Goal: Task Accomplishment & Management: Manage account settings

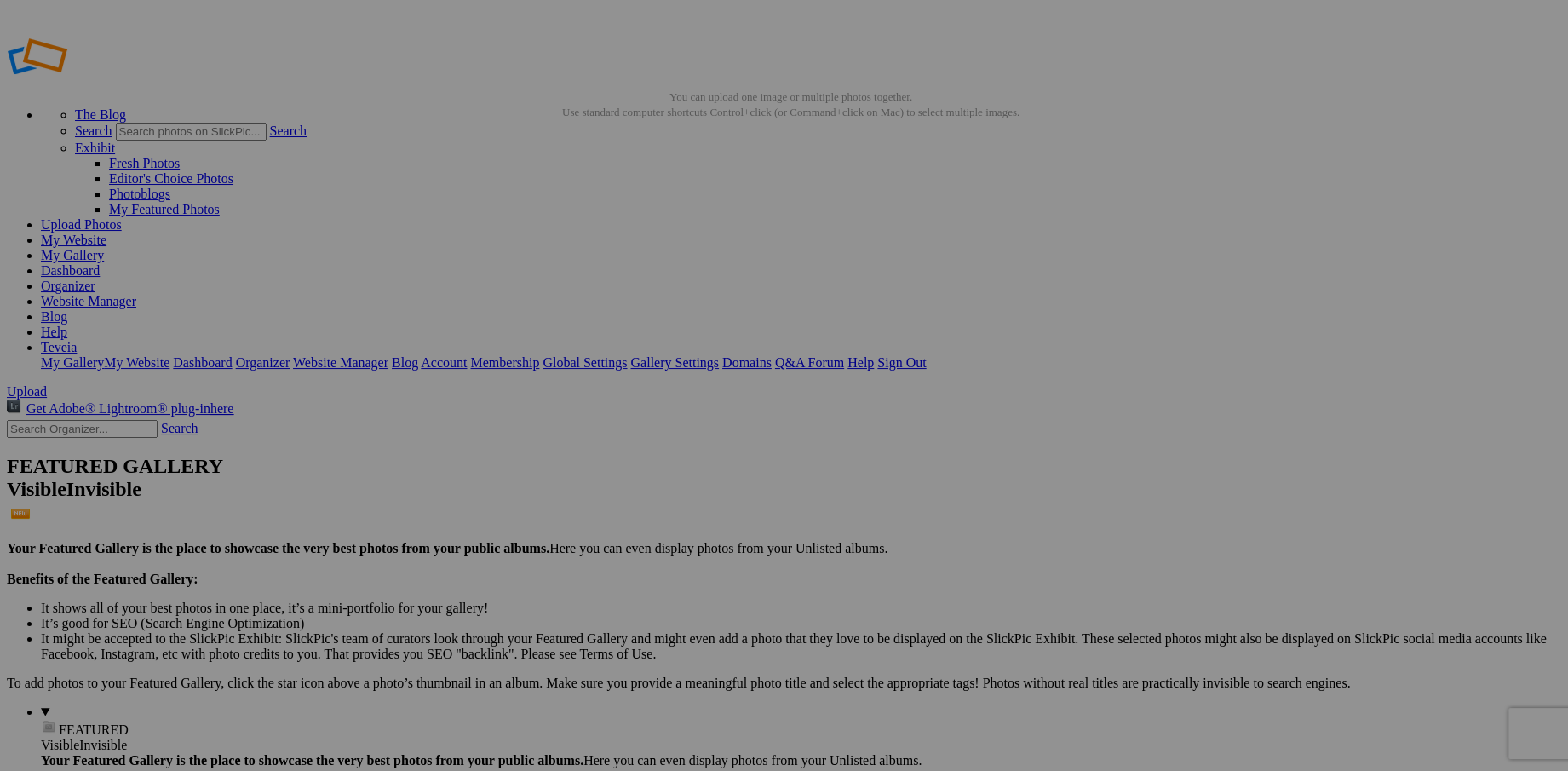
type input "C"
type input "g"
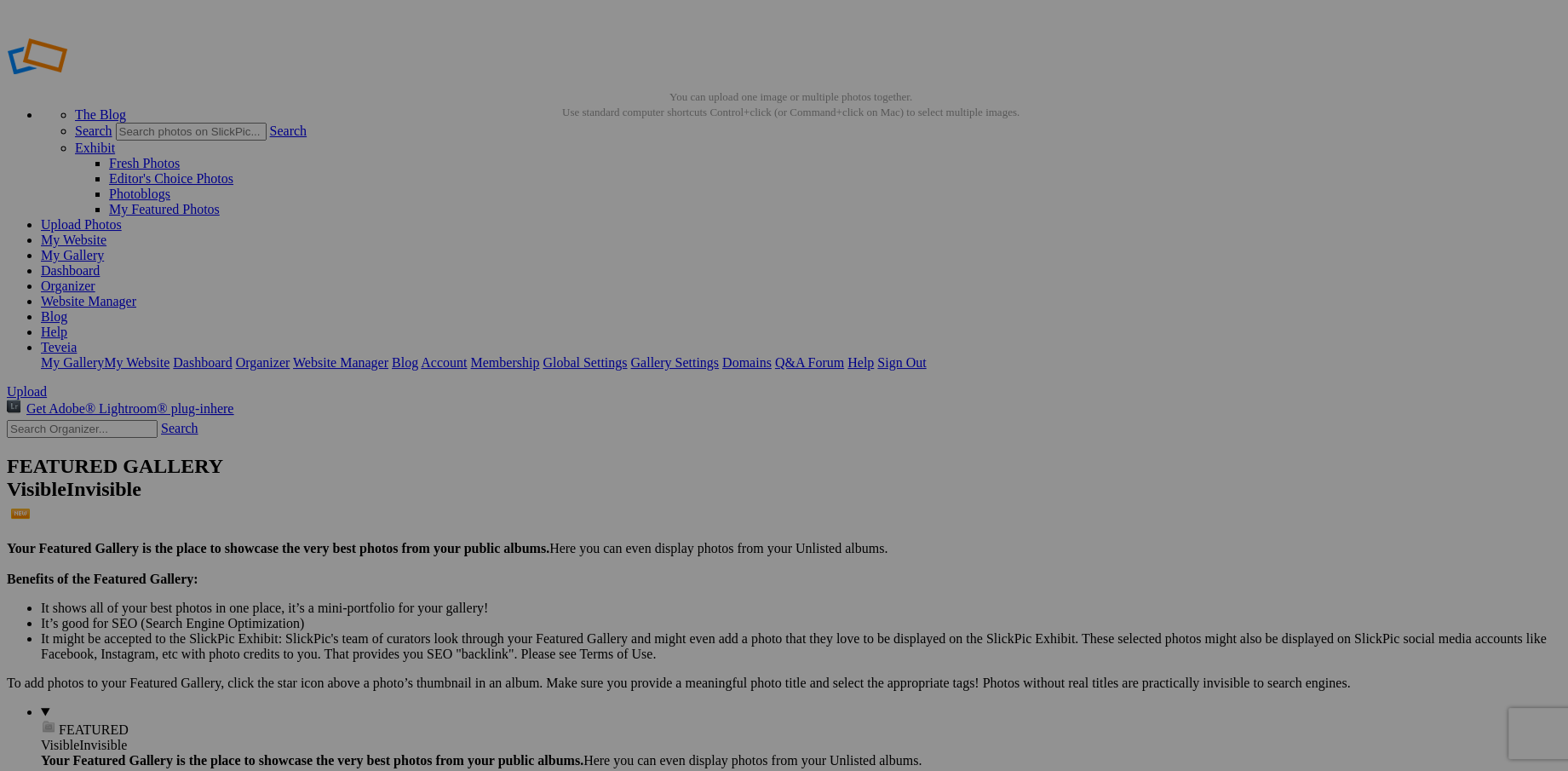
type input "Grace in Bloom"
click at [136, 294] on link "Website Manager" at bounding box center [88, 300] width 96 height 15
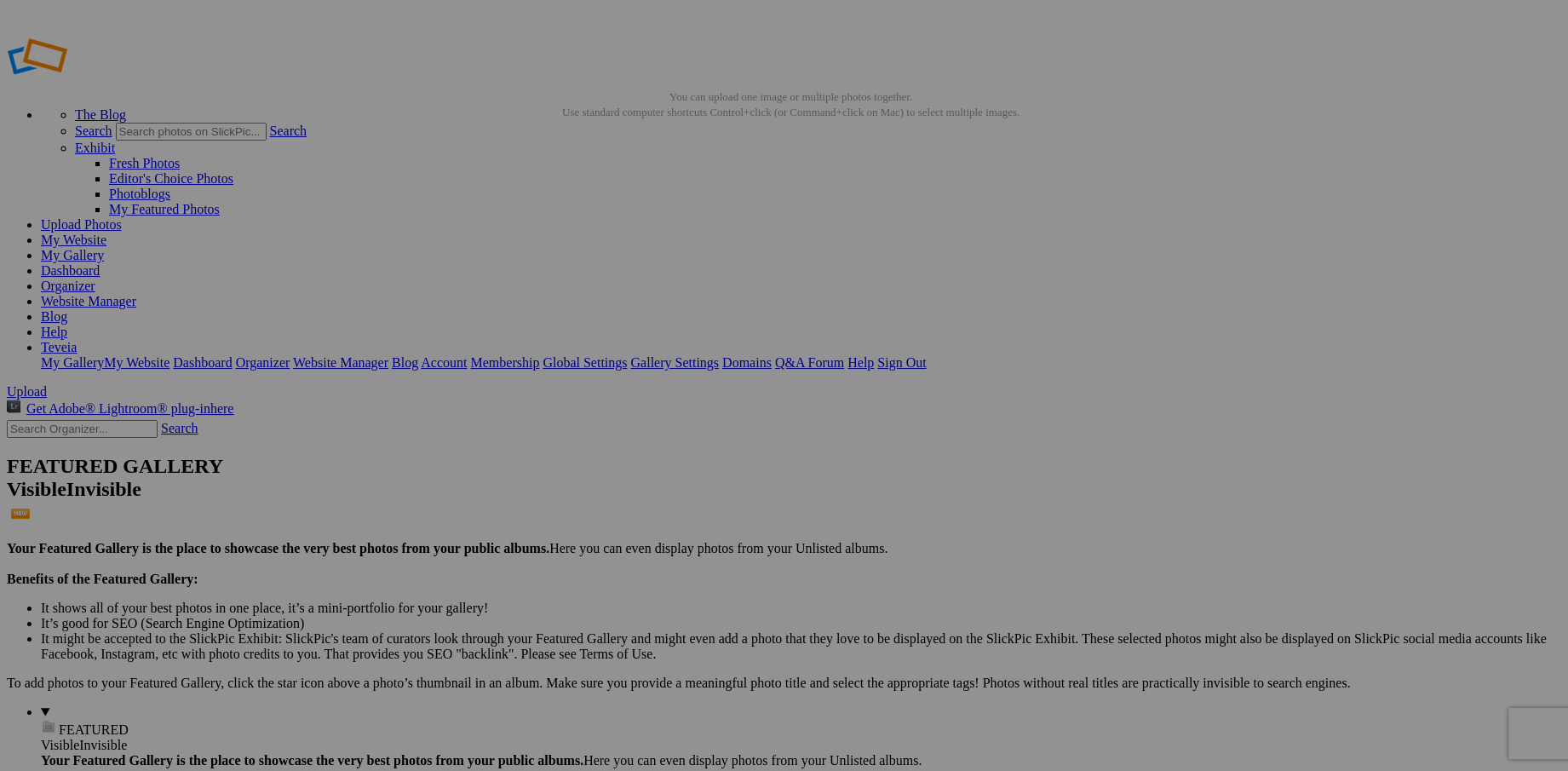
paste input "A single pink rose in bloom, its petals unfolding like whispers of love, glowin…"
type input "Grace in Bloom A single pink rose in bloom, its petals unfolding like whispers …"
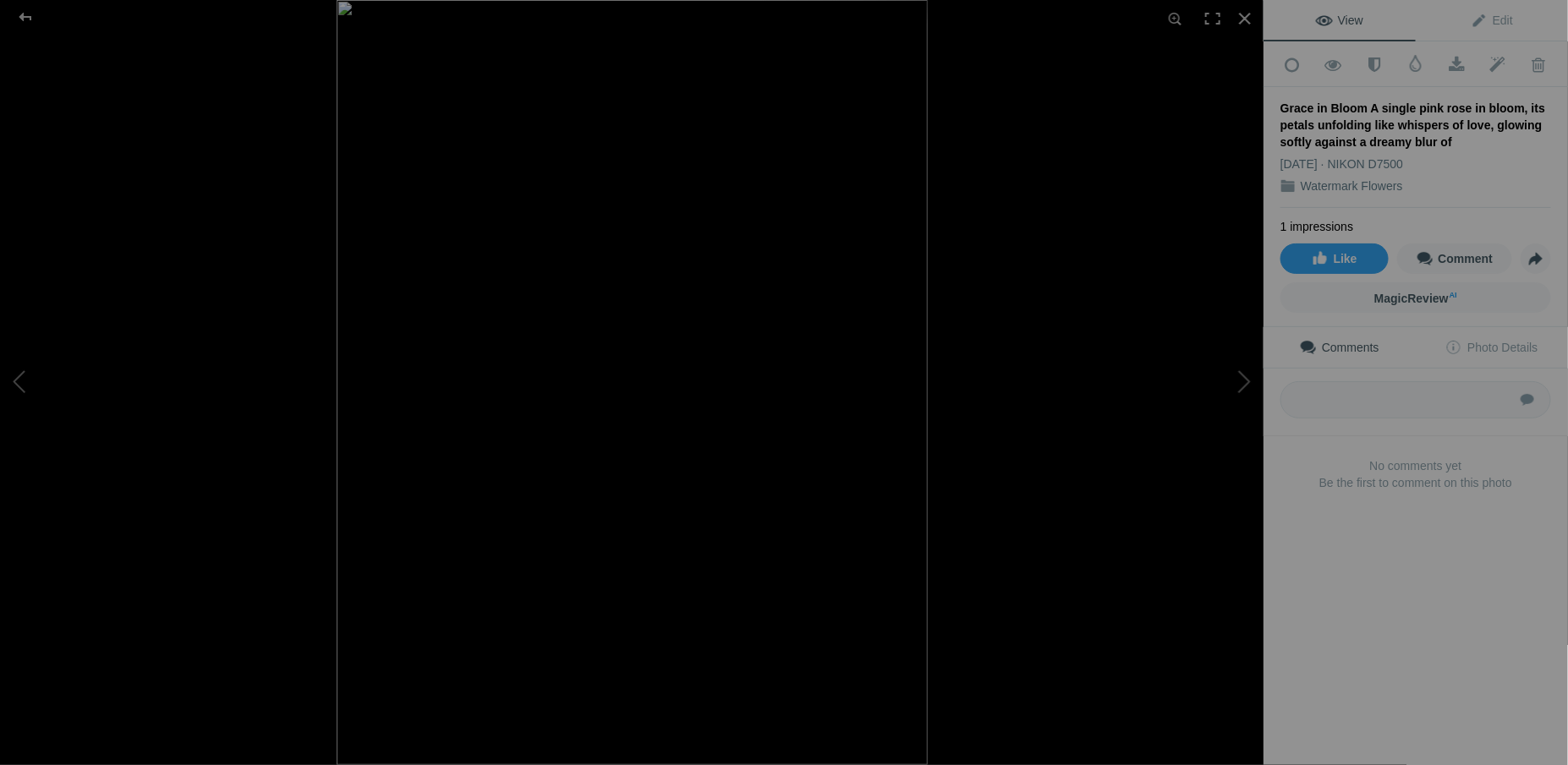
click at [640, 335] on img at bounding box center [632, 382] width 591 height 765
click at [640, 335] on img at bounding box center [622, 438] width 1311 height 1696
click at [1354, 568] on div "View Edit Add to Quick Collection Remove from Quick Collection Hide from Public…" at bounding box center [1415, 382] width 304 height 765
click at [18, 379] on button at bounding box center [63, 382] width 127 height 276
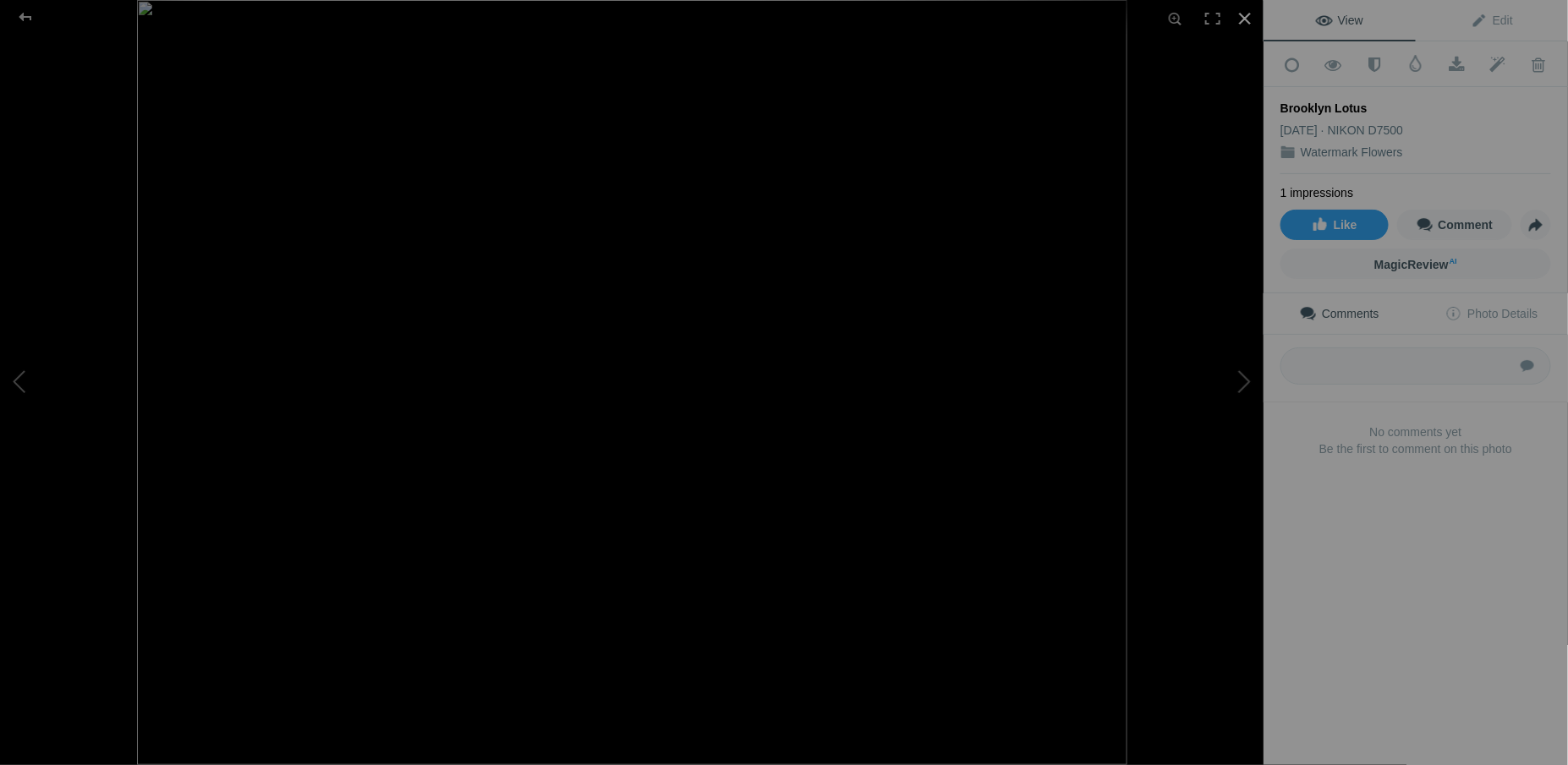
click at [1240, 22] on div at bounding box center [1244, 19] width 37 height 37
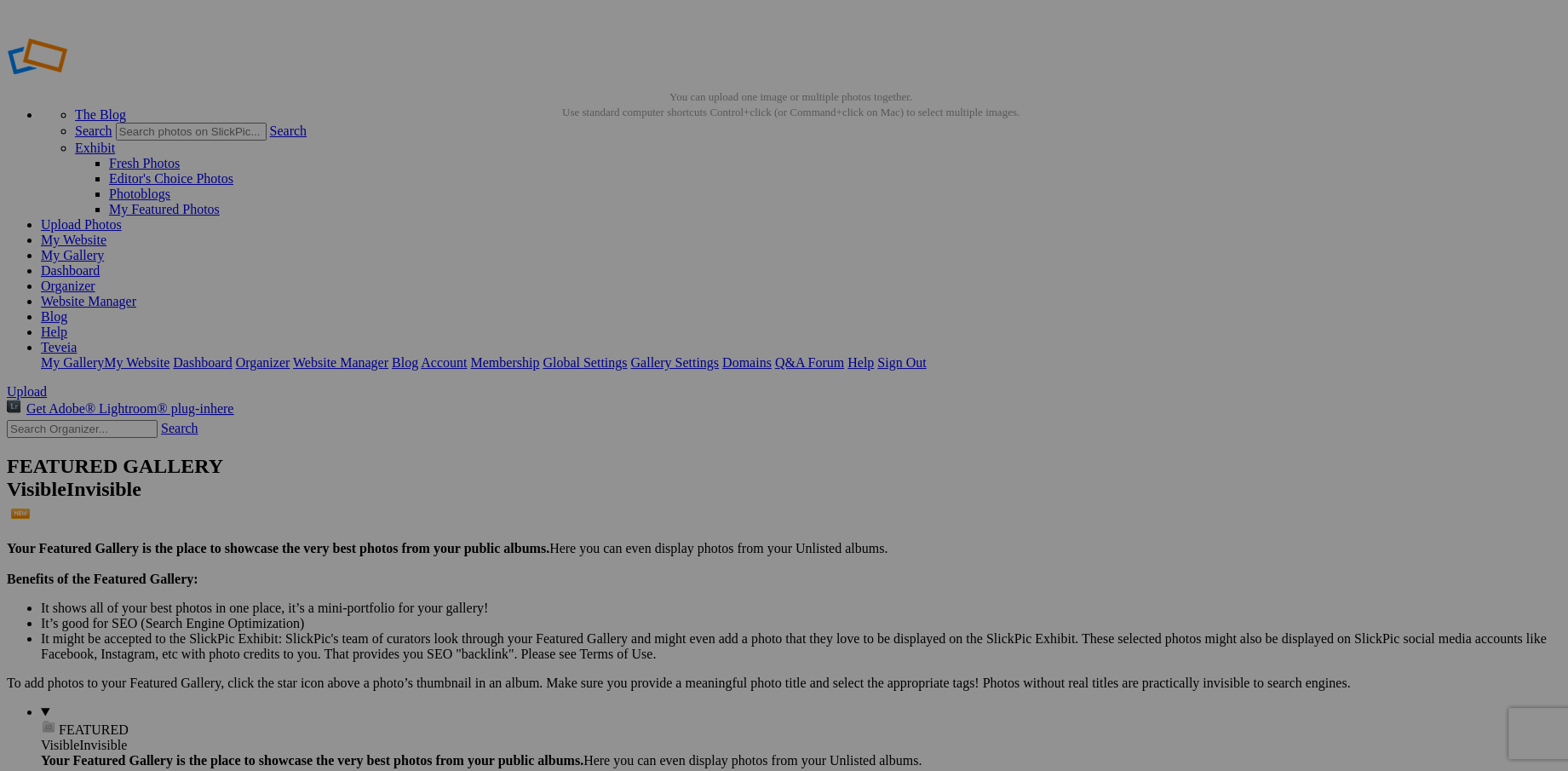
type input "C"
type input "g"
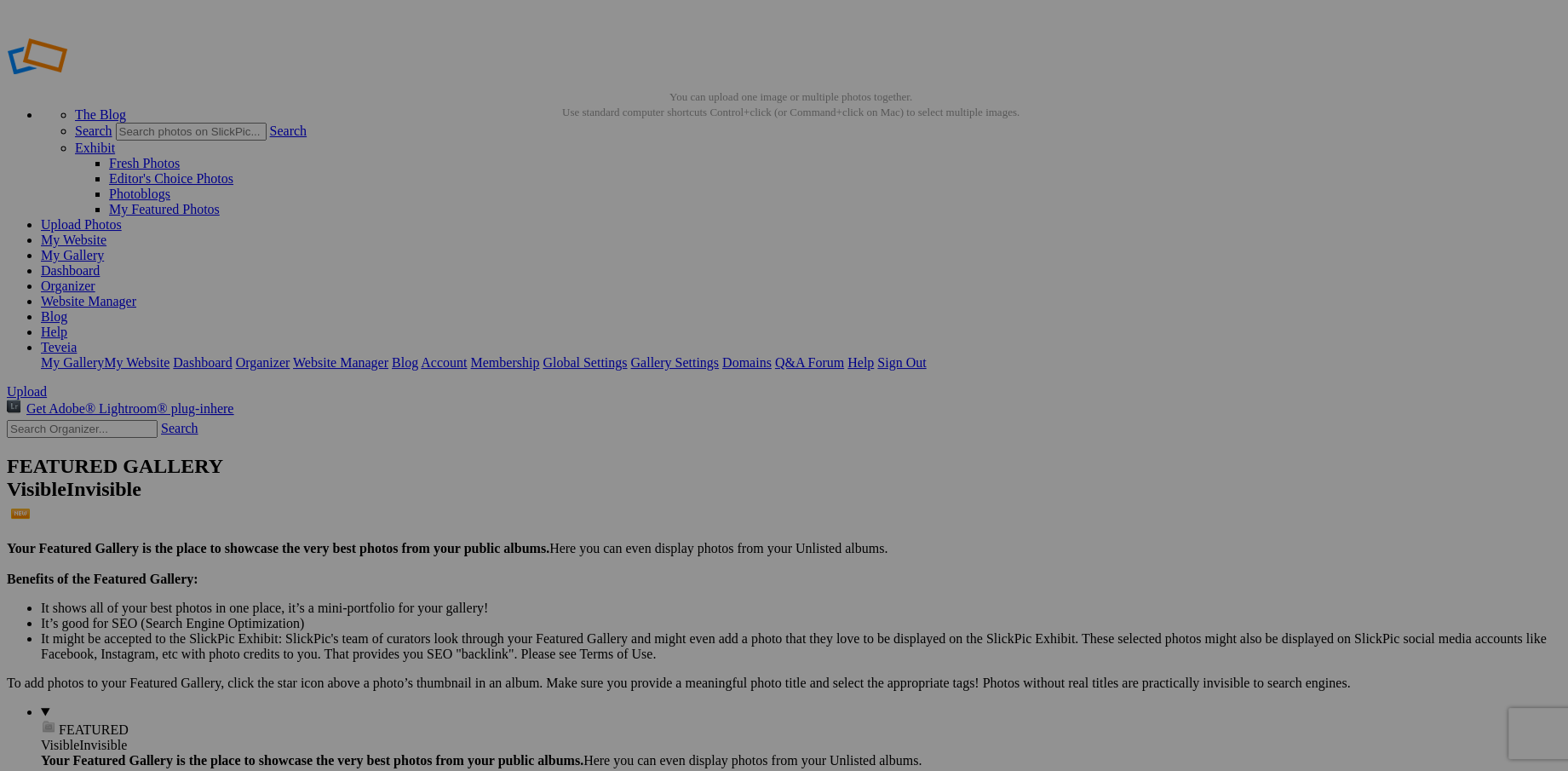
paste input "A single pink rose in bloom, its petals unfolding like whispers of love, glowin…"
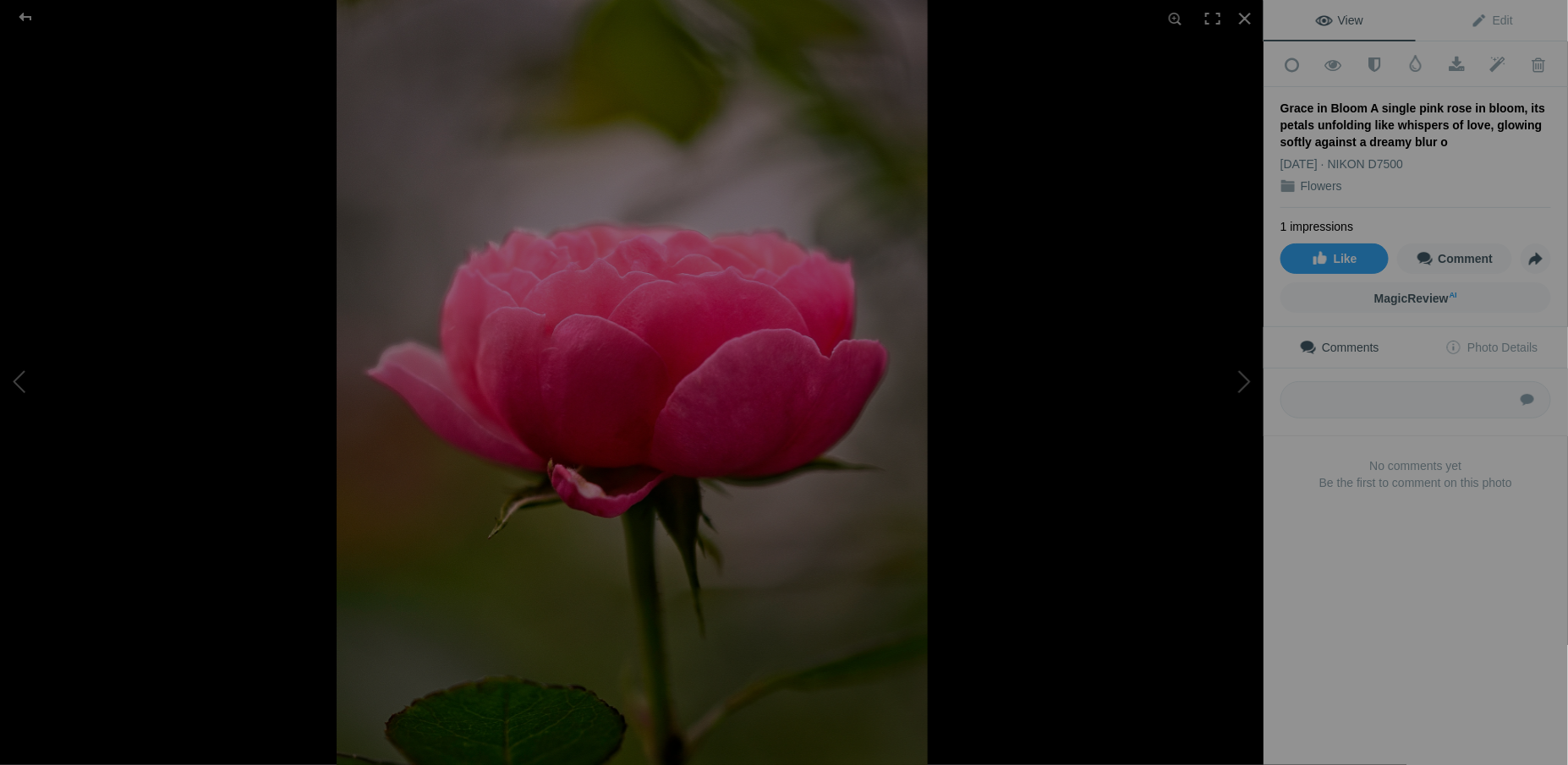
click at [1437, 136] on div "Grace in Bloom A single pink rose in bloom, its petals unfolding like whispers …" at bounding box center [1416, 126] width 271 height 51
click at [1432, 137] on div "Grace in Bloom A single pink rose in bloom, its petals unfolding like whispers …" at bounding box center [1416, 126] width 271 height 51
click at [1432, 138] on div "Grace in Bloom A single pink rose in bloom, its petals unfolding like whispers …" at bounding box center [1416, 126] width 271 height 51
click at [1242, 16] on div at bounding box center [1244, 19] width 37 height 37
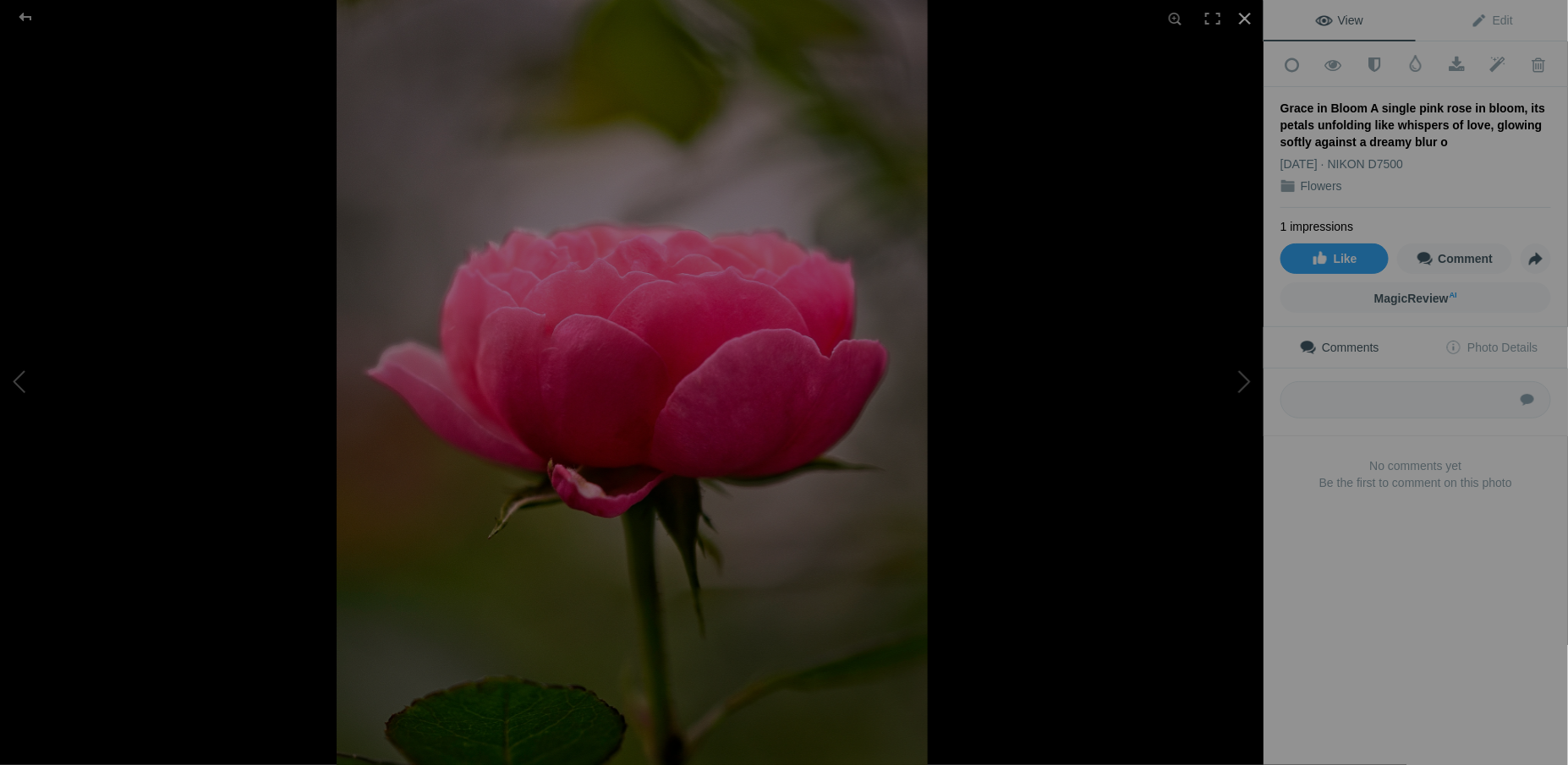
click at [1243, 22] on div at bounding box center [1244, 19] width 37 height 37
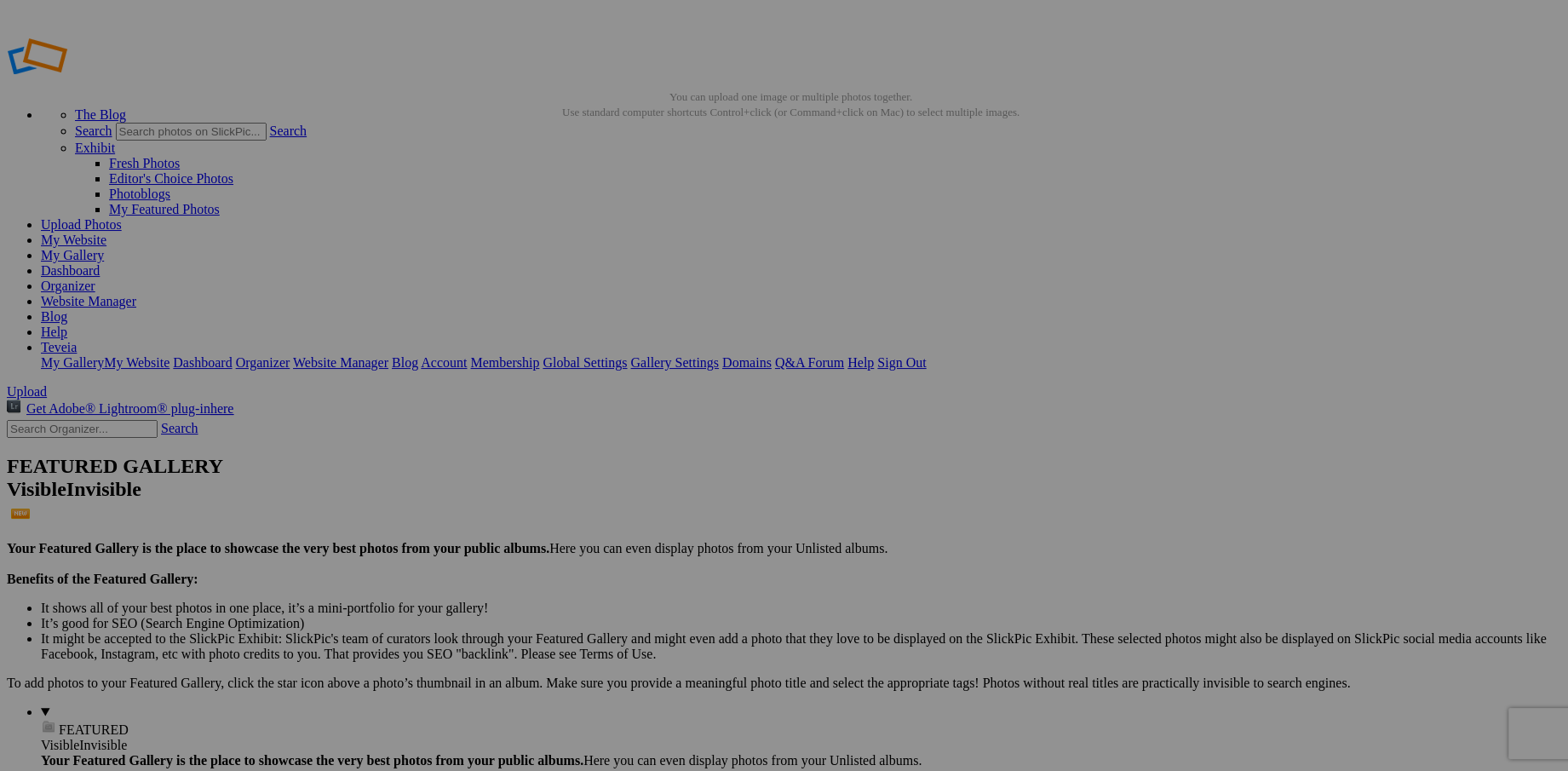
click at [107, 232] on link "My Website" at bounding box center [73, 239] width 65 height 15
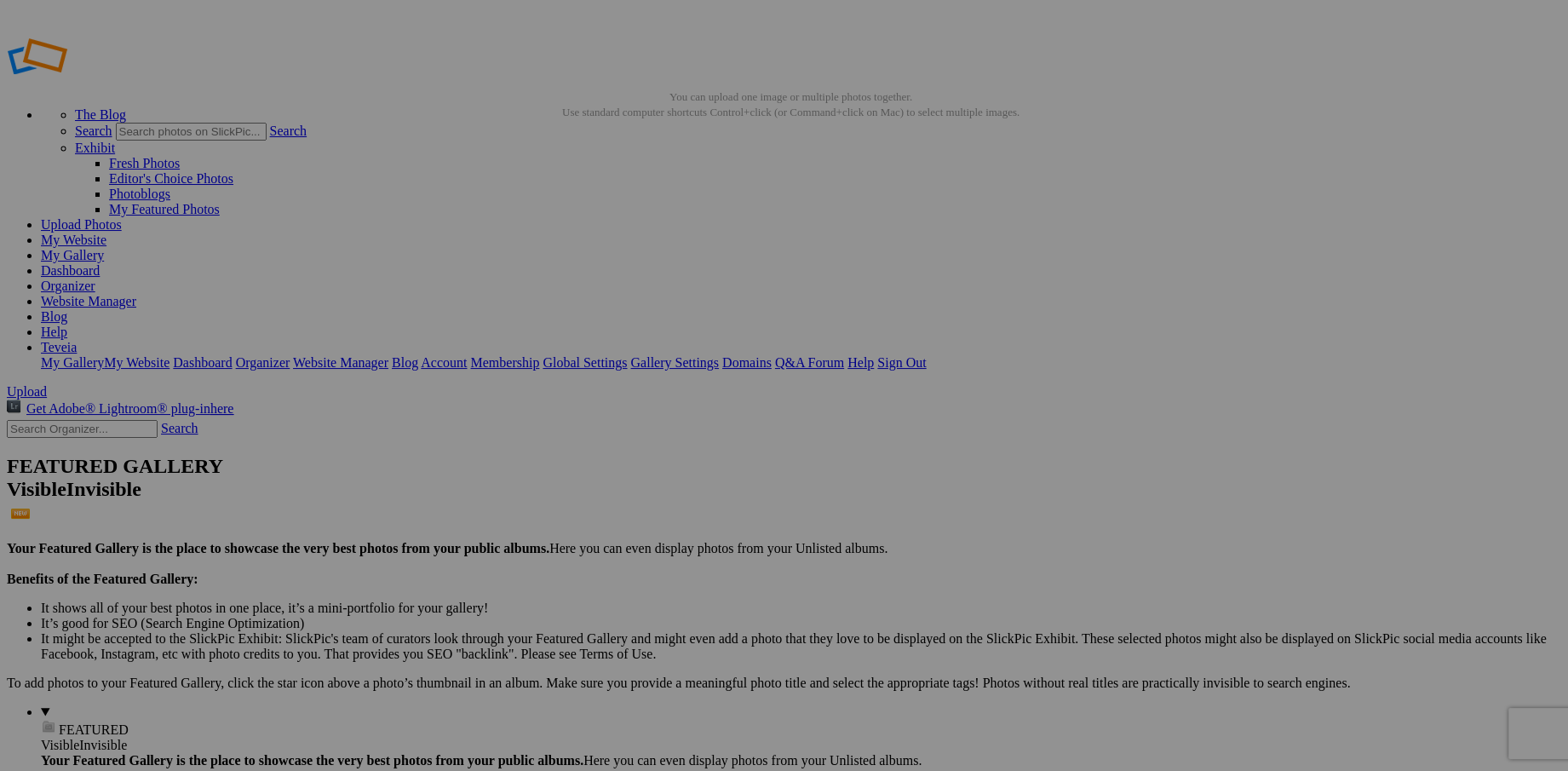
type input "Grace in Bloom. Pink rose in bloom, its petals unfolding like whispers of love,…"
click at [107, 232] on link "My Website" at bounding box center [73, 239] width 65 height 15
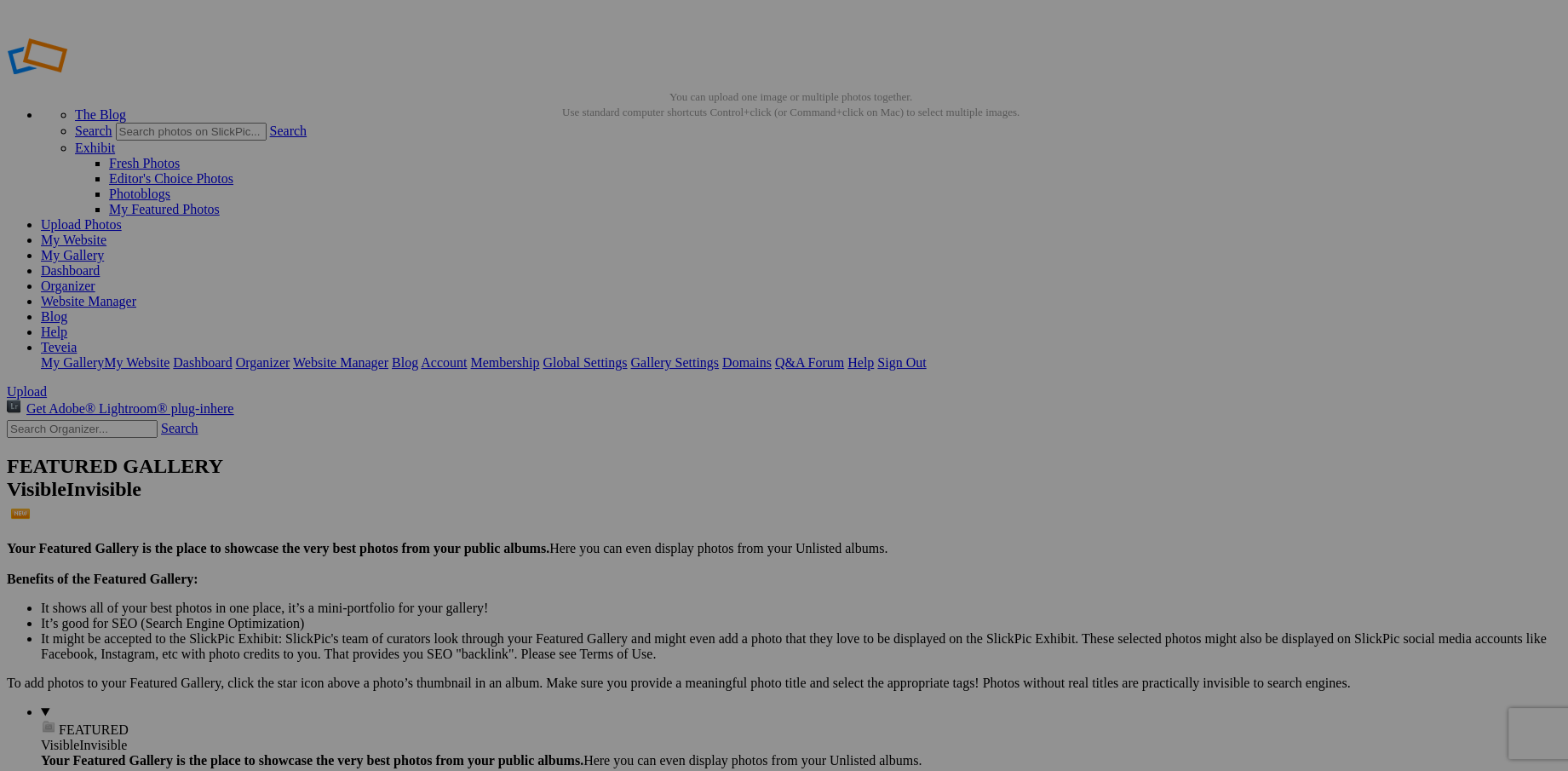
drag, startPoint x: 126, startPoint y: 176, endPoint x: 107, endPoint y: 176, distance: 19.0
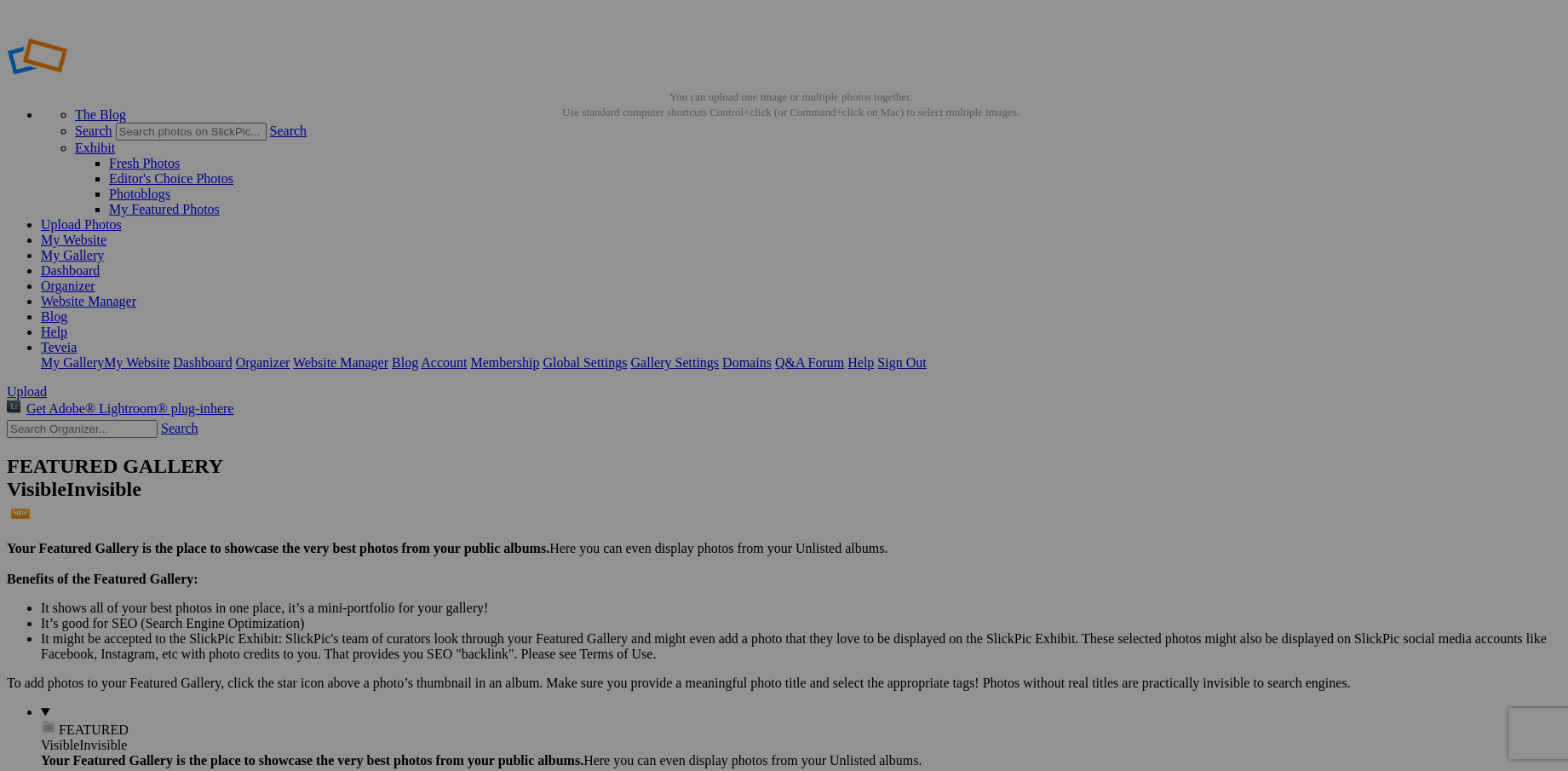
type input "Watermarked Images"
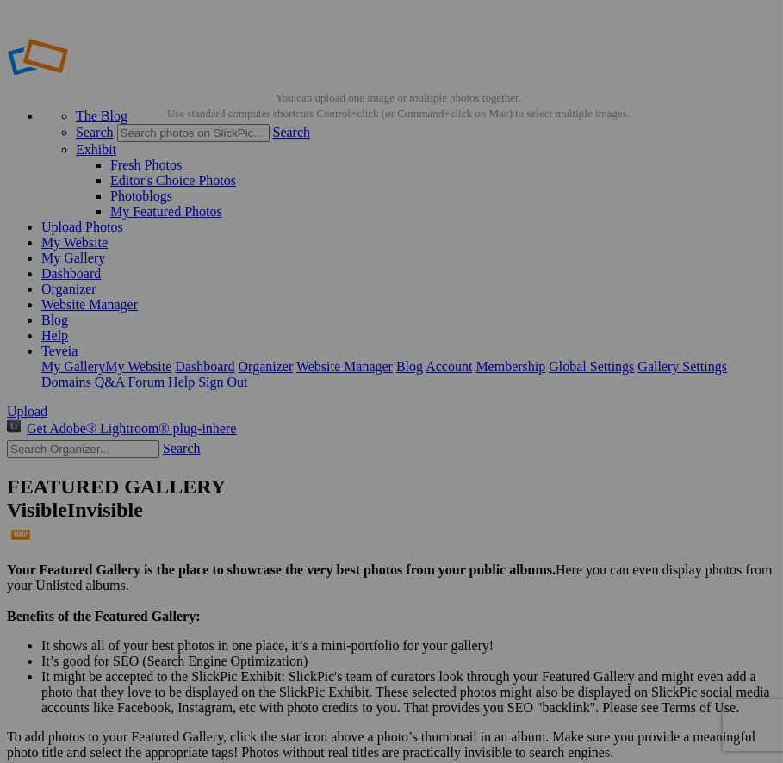
paste input "A golden lotus, unfolding like sunlight on still waters — a moment of calm and …"
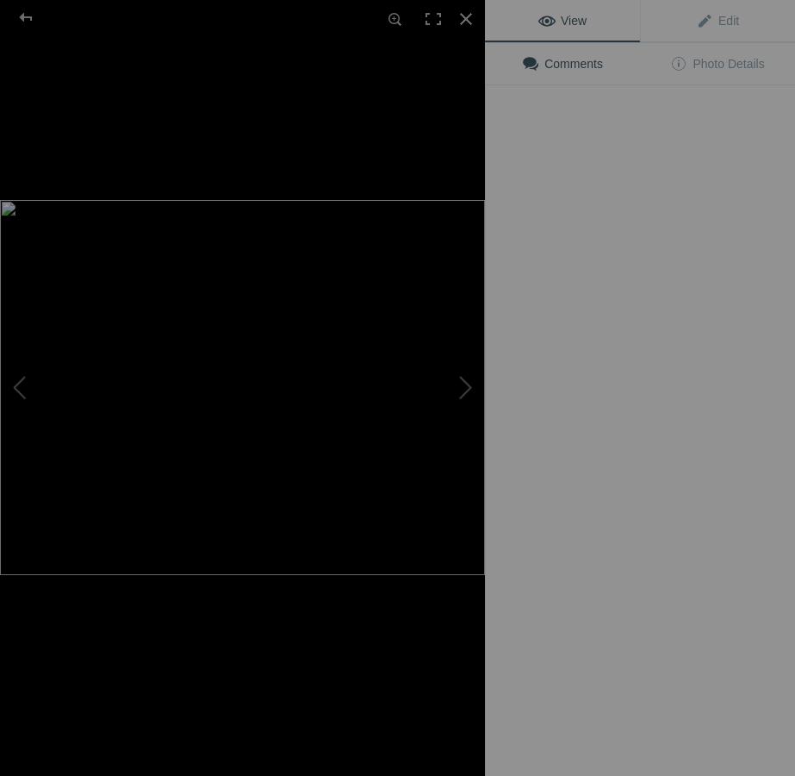
type input "Lotus Radiance. Golden lotus, unfolding like sunlight on still waters — a momen…"
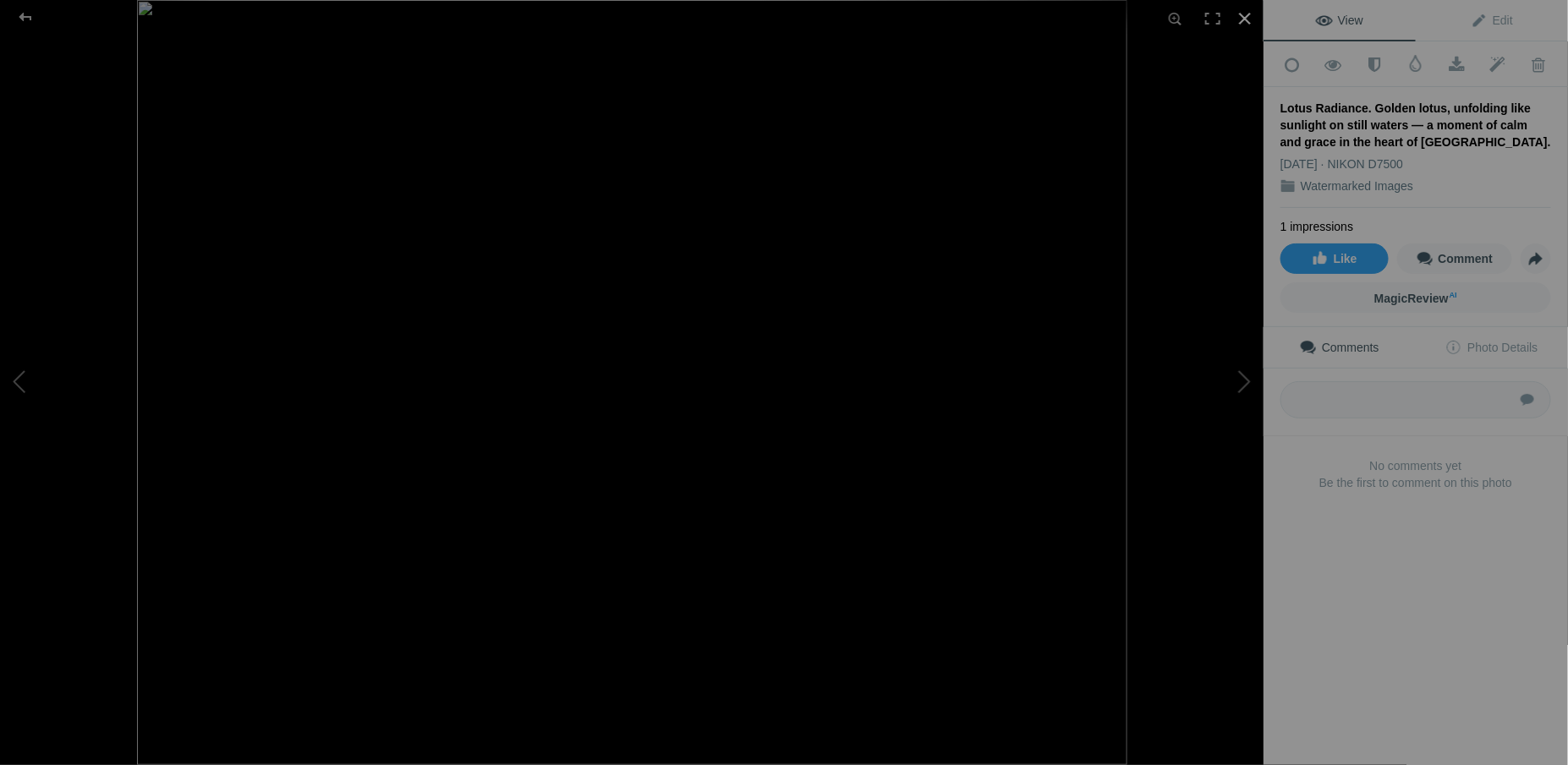
click at [1242, 16] on div at bounding box center [1244, 19] width 37 height 37
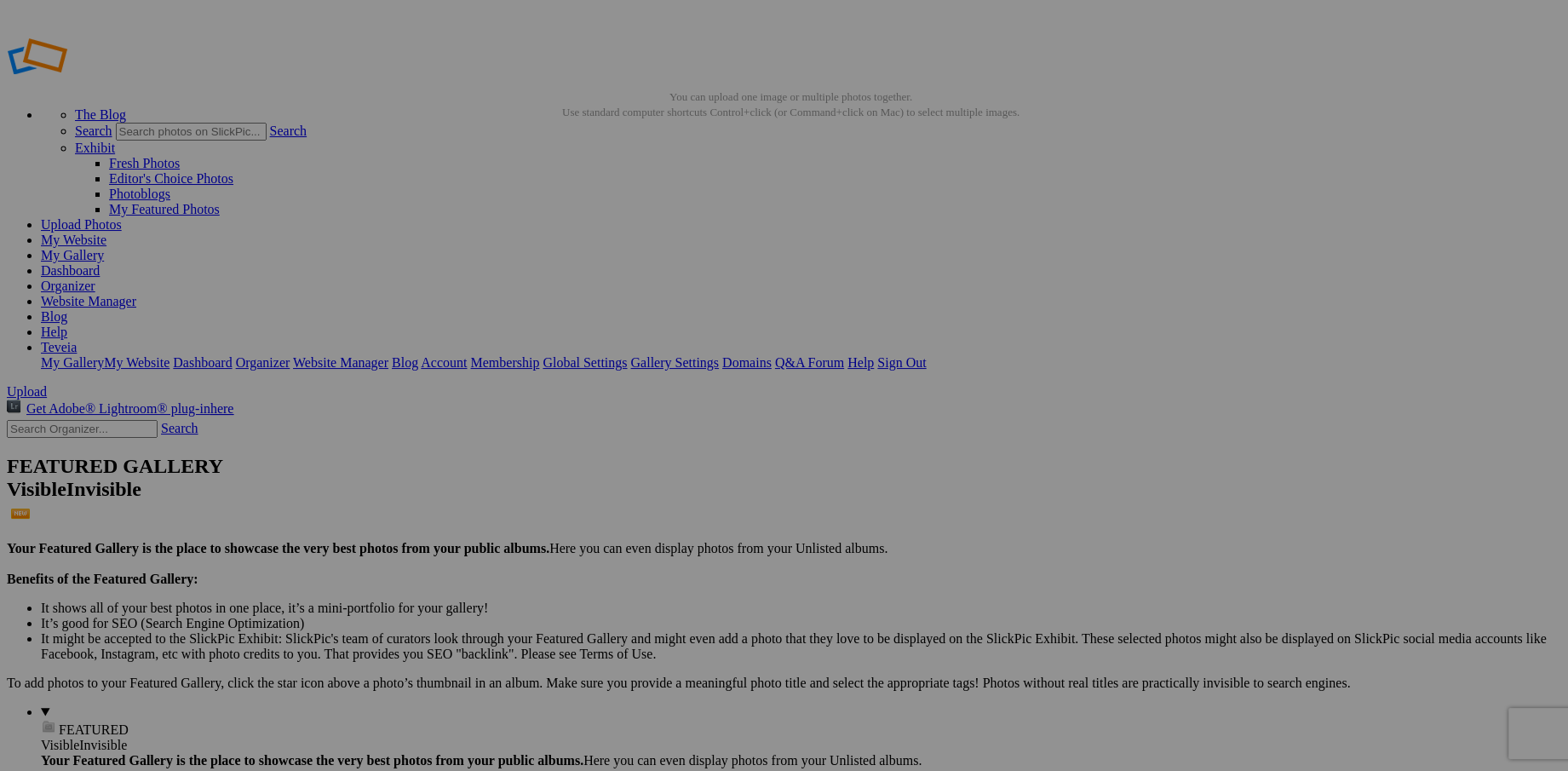
click at [136, 294] on link "Website Manager" at bounding box center [88, 300] width 96 height 15
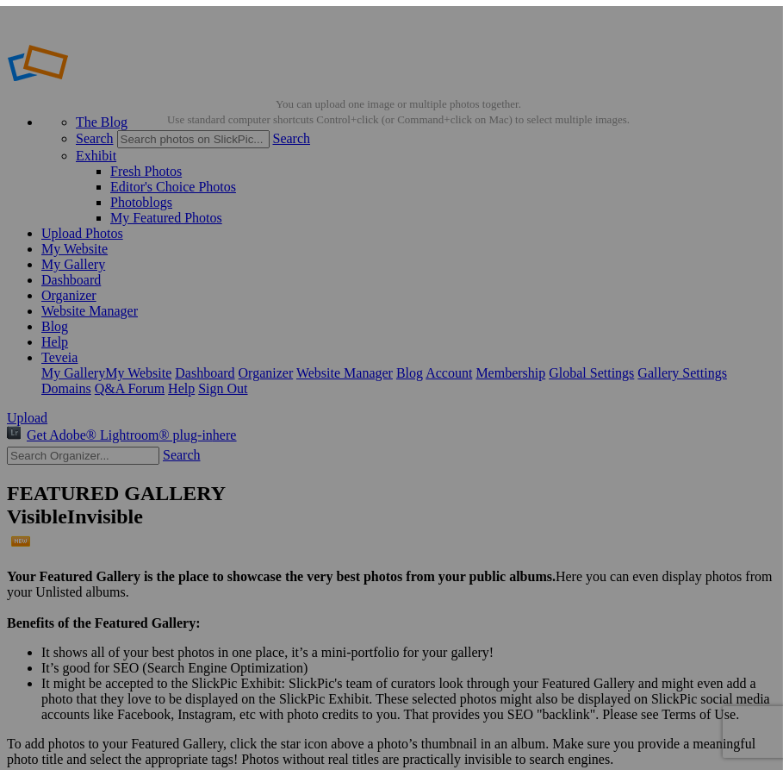
scroll to position [78, 0]
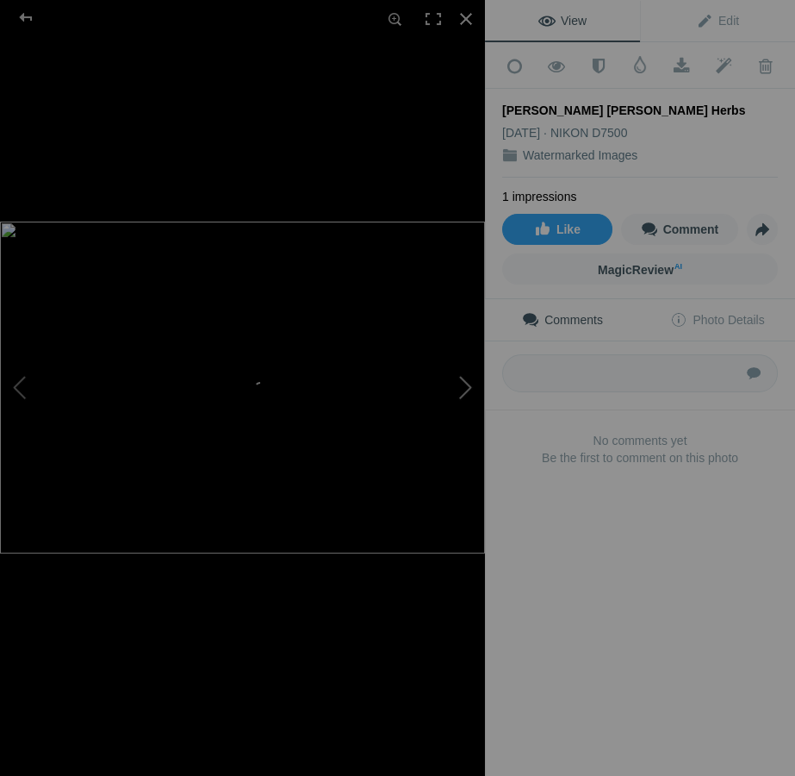
click at [400, 461] on button at bounding box center [420, 387] width 129 height 279
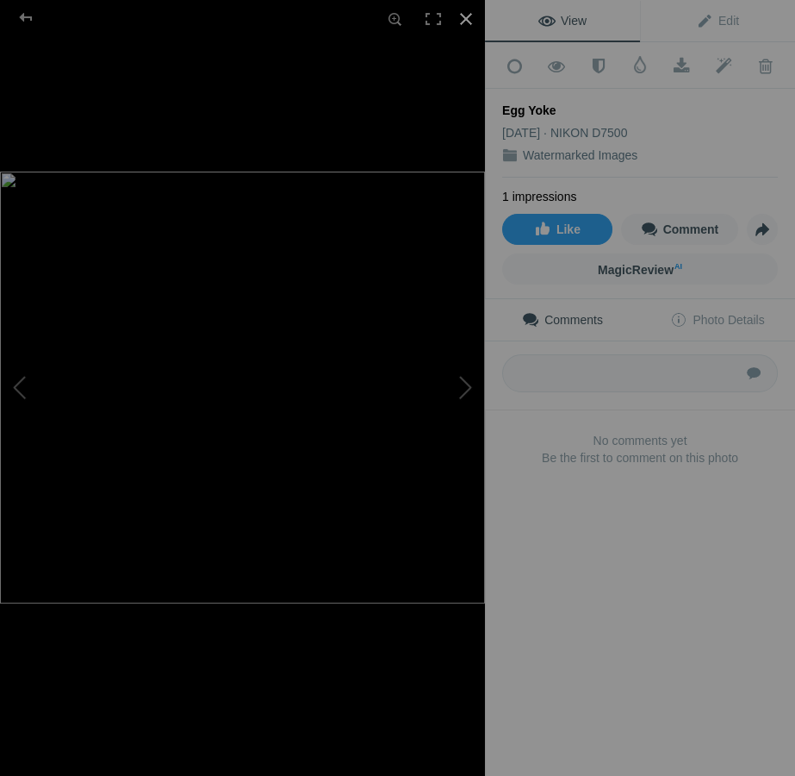
click at [466, 22] on div at bounding box center [466, 19] width 38 height 38
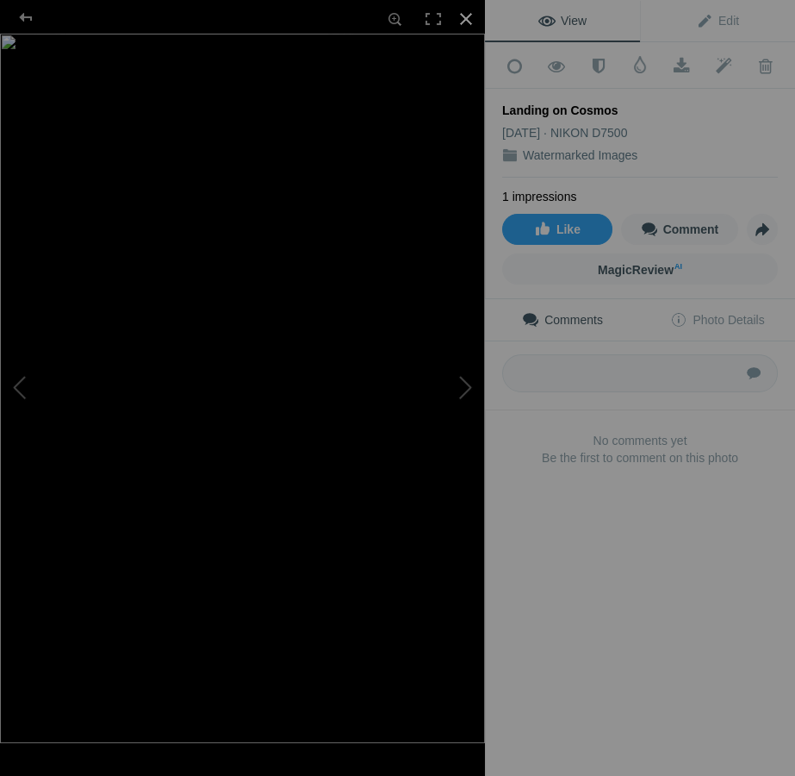
click at [468, 19] on div at bounding box center [466, 19] width 38 height 38
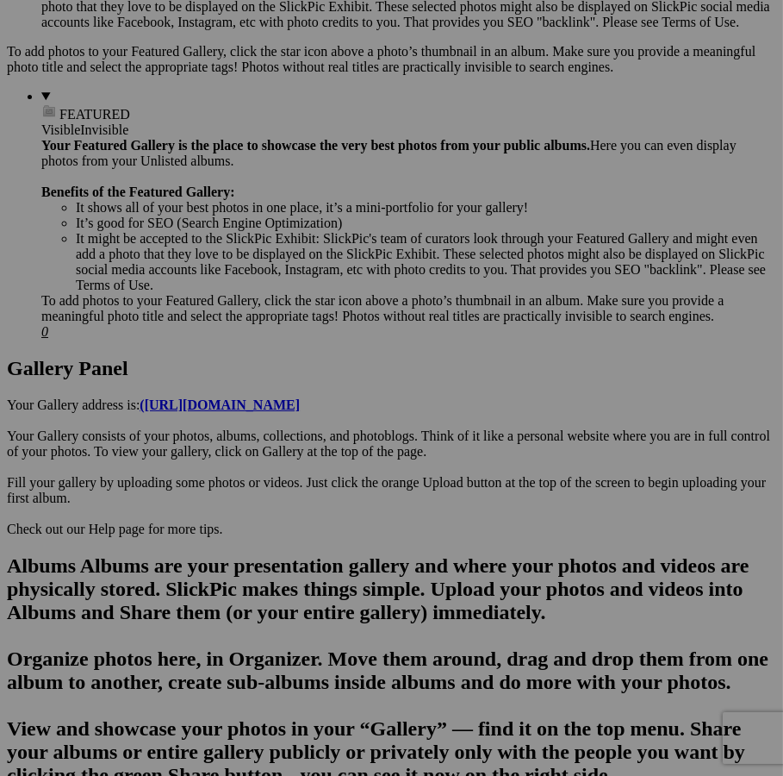
scroll to position [626, 0]
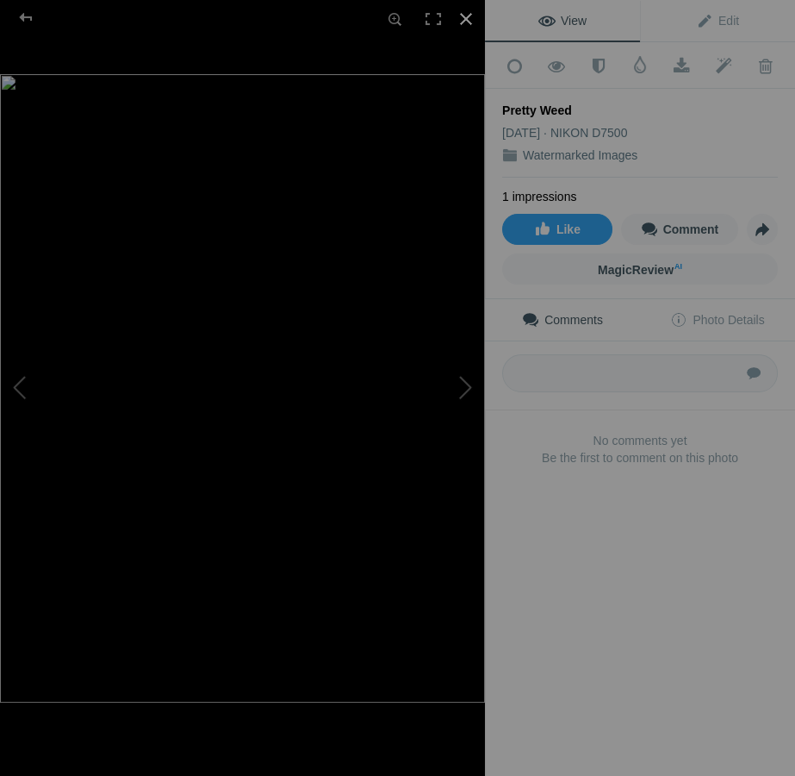
click at [461, 16] on div at bounding box center [466, 19] width 38 height 38
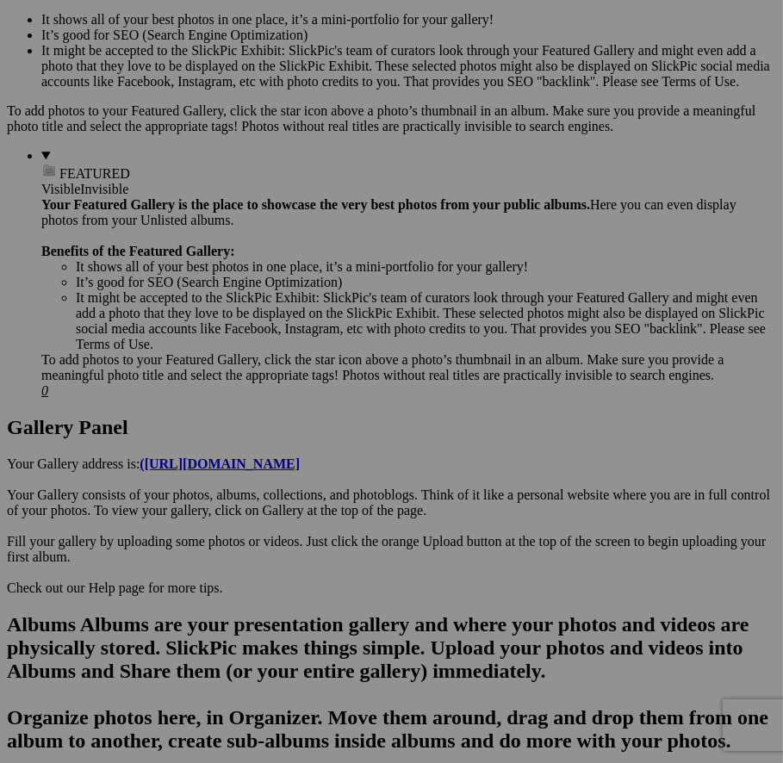
drag, startPoint x: 328, startPoint y: 568, endPoint x: 1131, endPoint y: 720, distance: 816.6
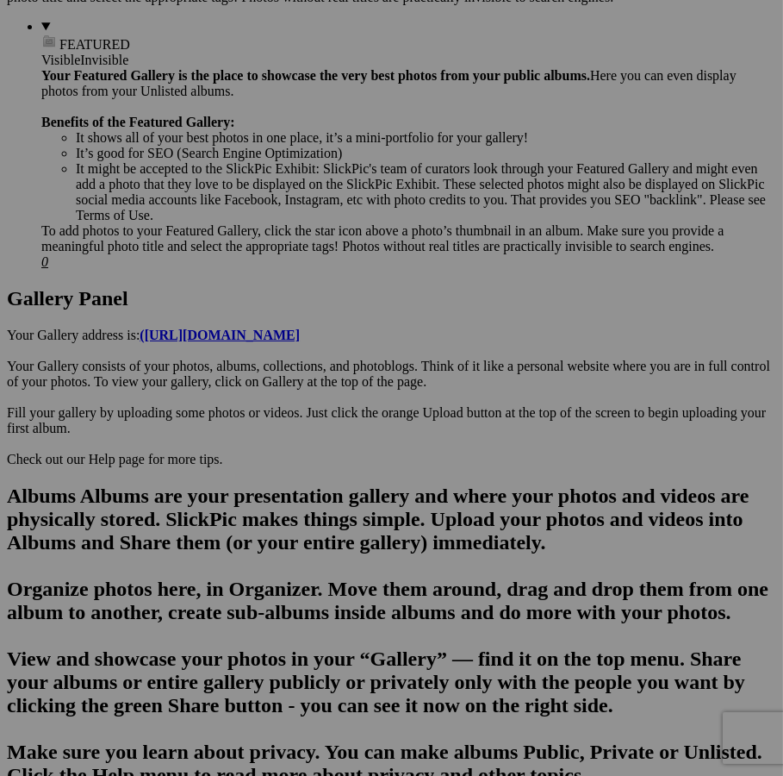
scroll to position [783, 0]
